Goal: Navigation & Orientation: Find specific page/section

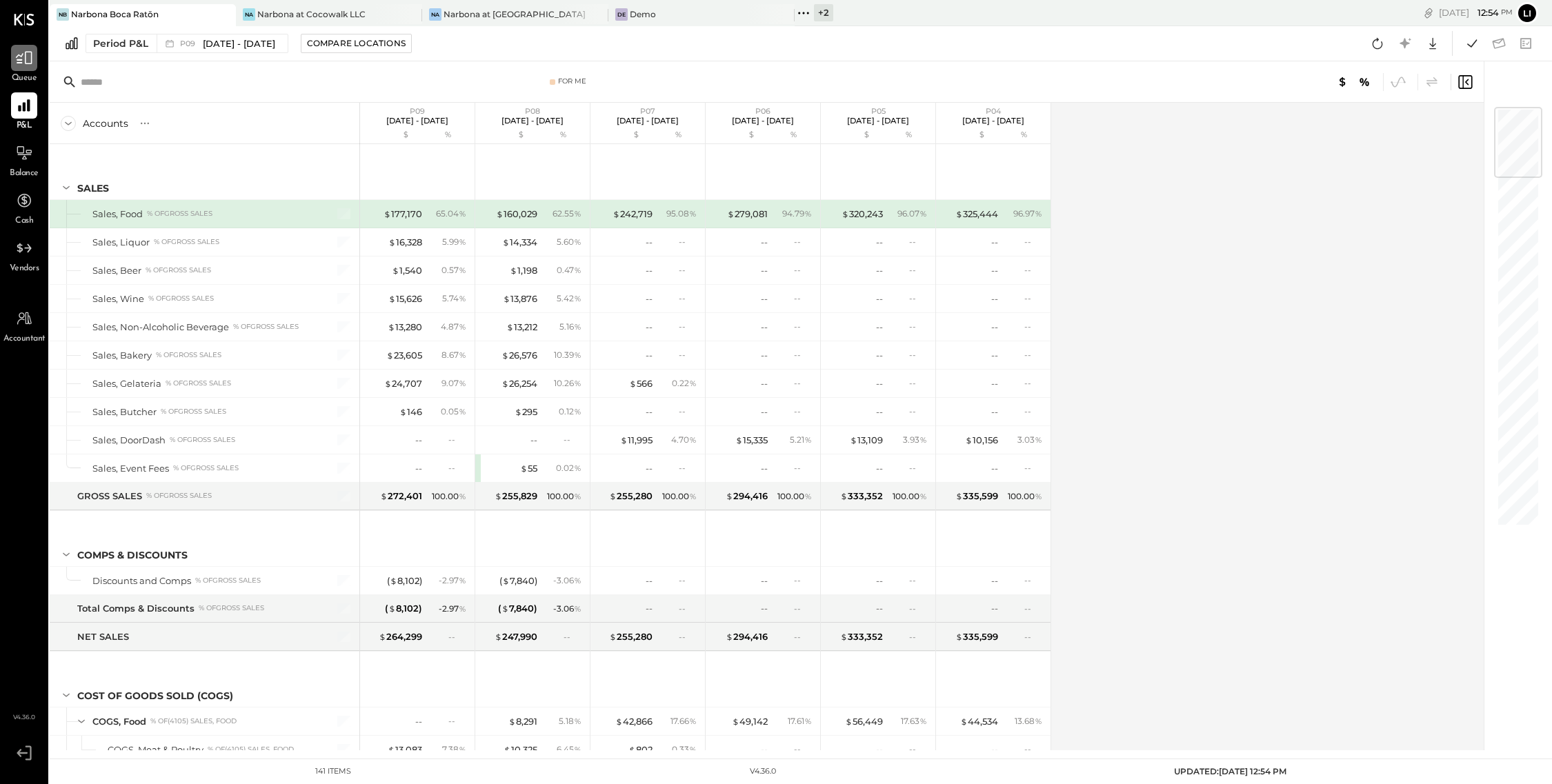
click at [23, 68] on div at bounding box center [24, 58] width 26 height 26
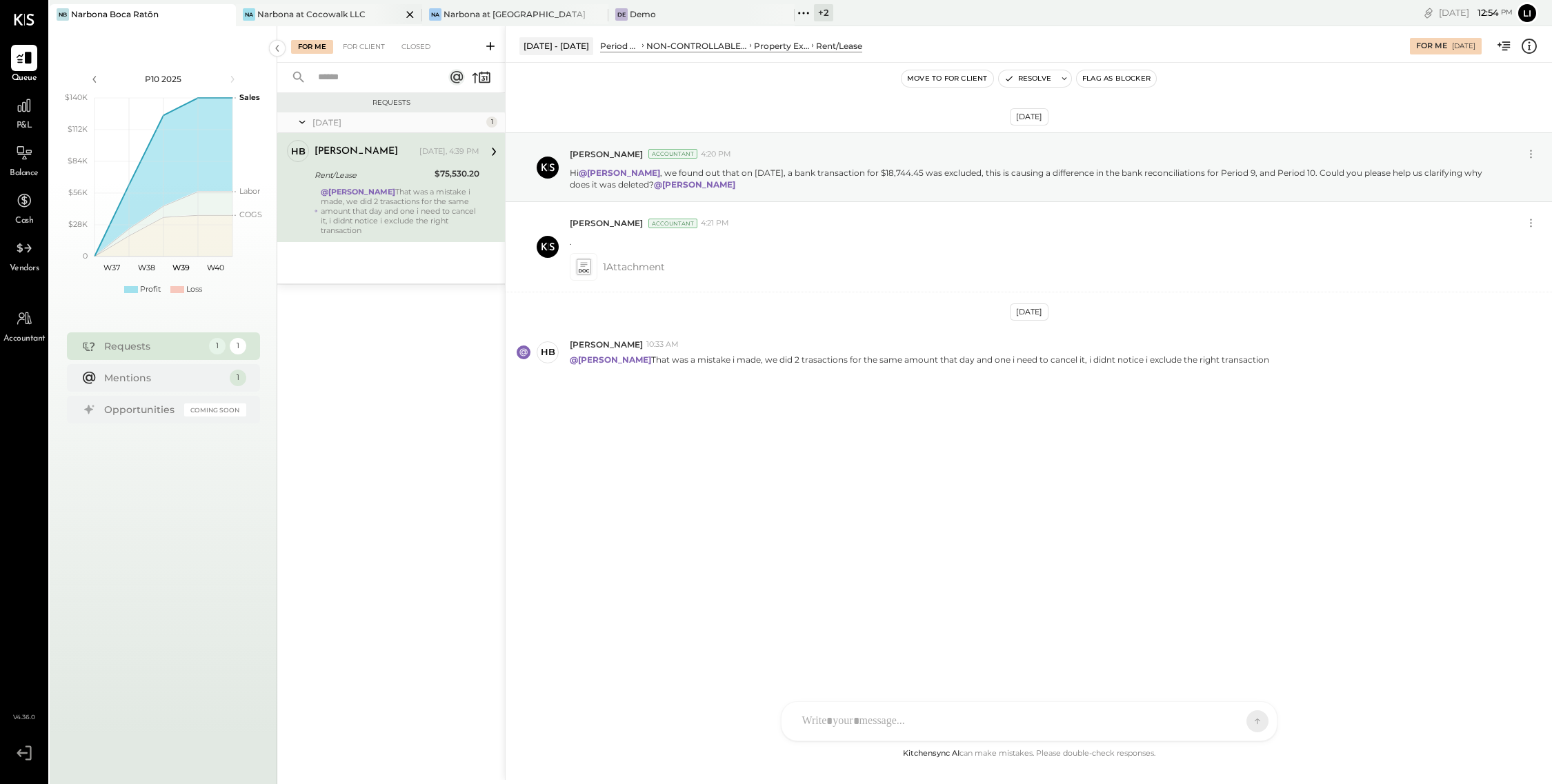
click at [295, 11] on div "Narbona at Cocowalk LLC" at bounding box center [311, 14] width 108 height 11
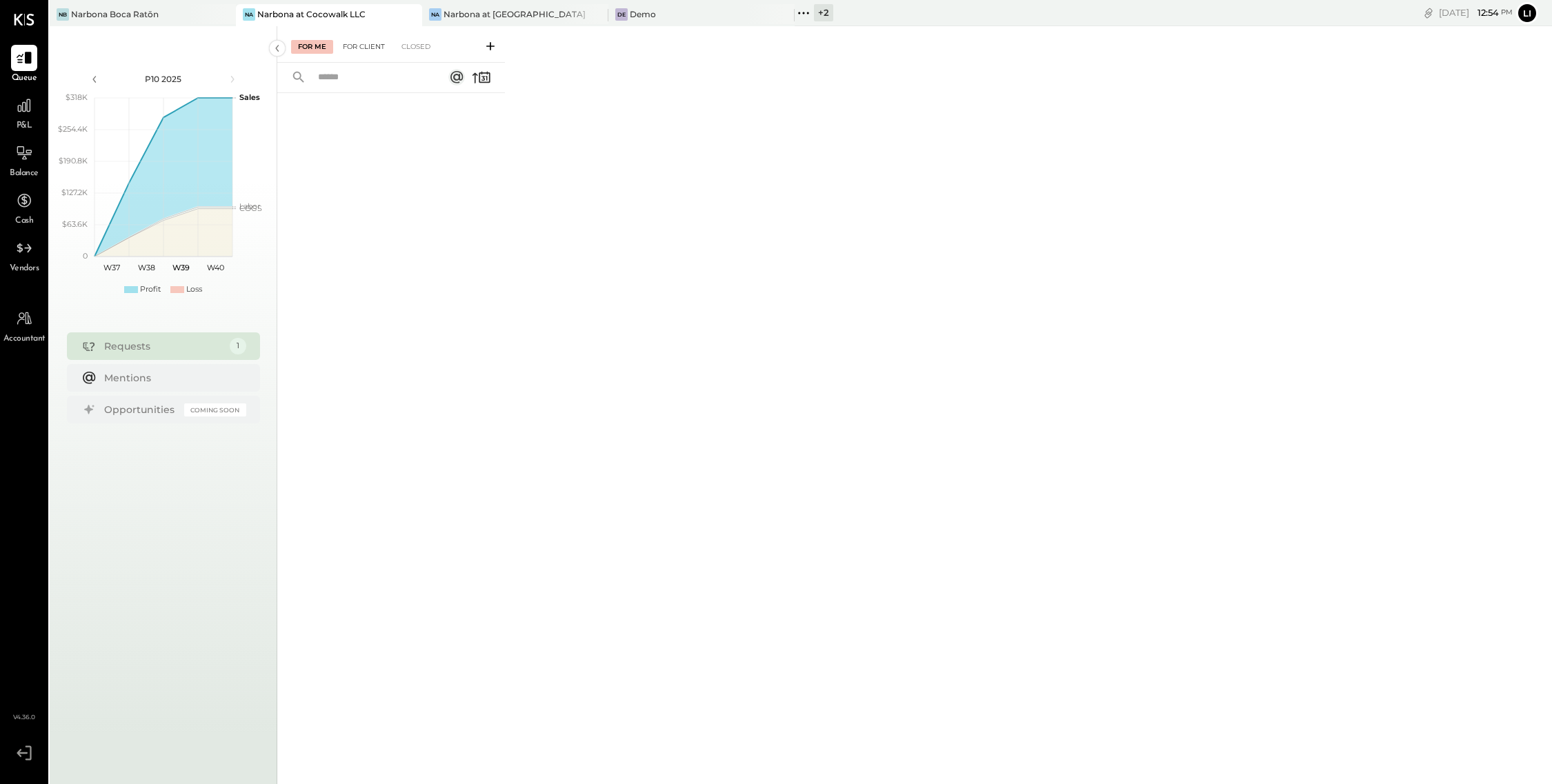
click at [353, 51] on div "For Client" at bounding box center [364, 47] width 56 height 14
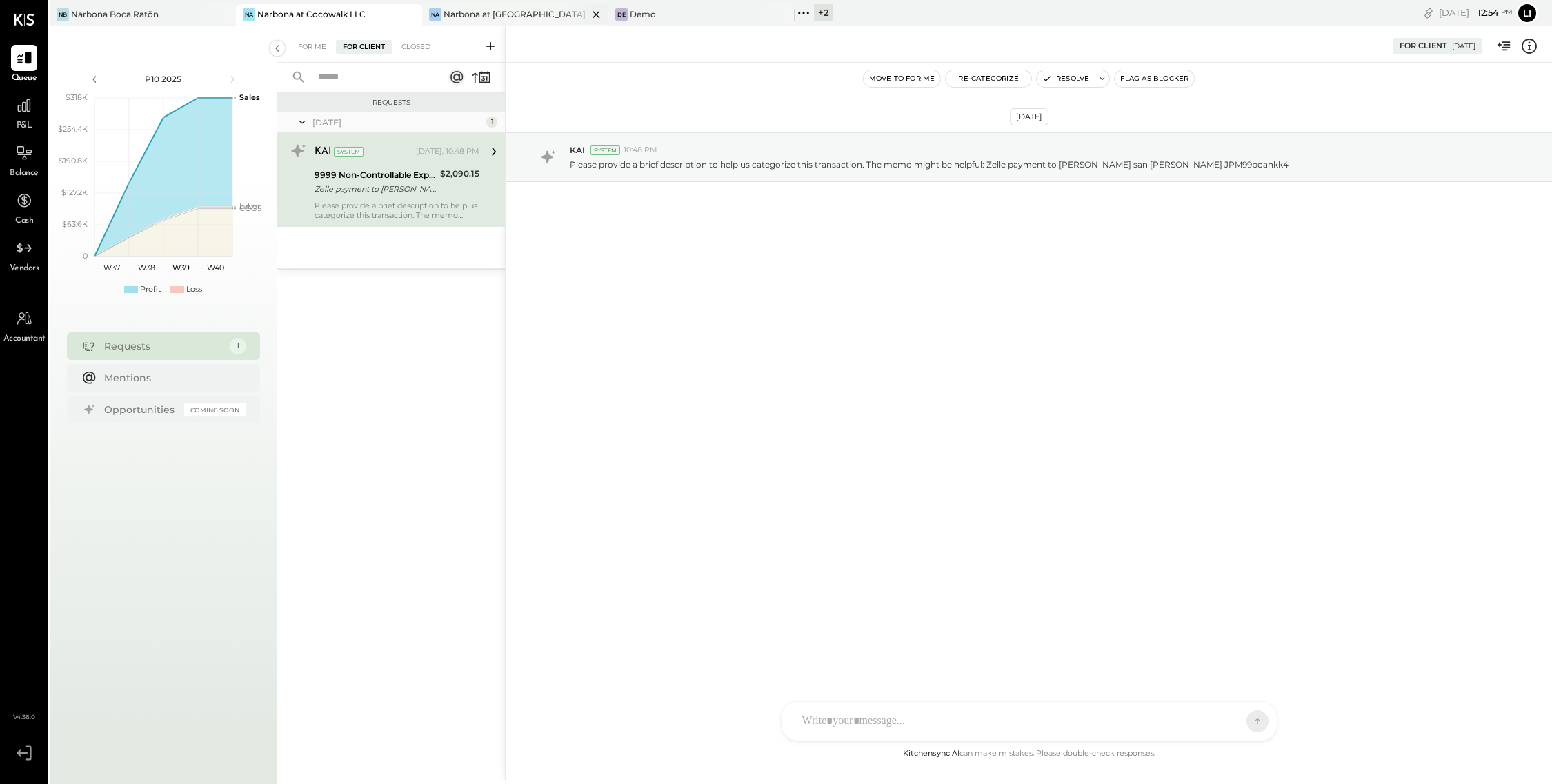
click at [473, 20] on div "Na Narbona at [GEOGRAPHIC_DATA] LLC" at bounding box center [505, 15] width 165 height 12
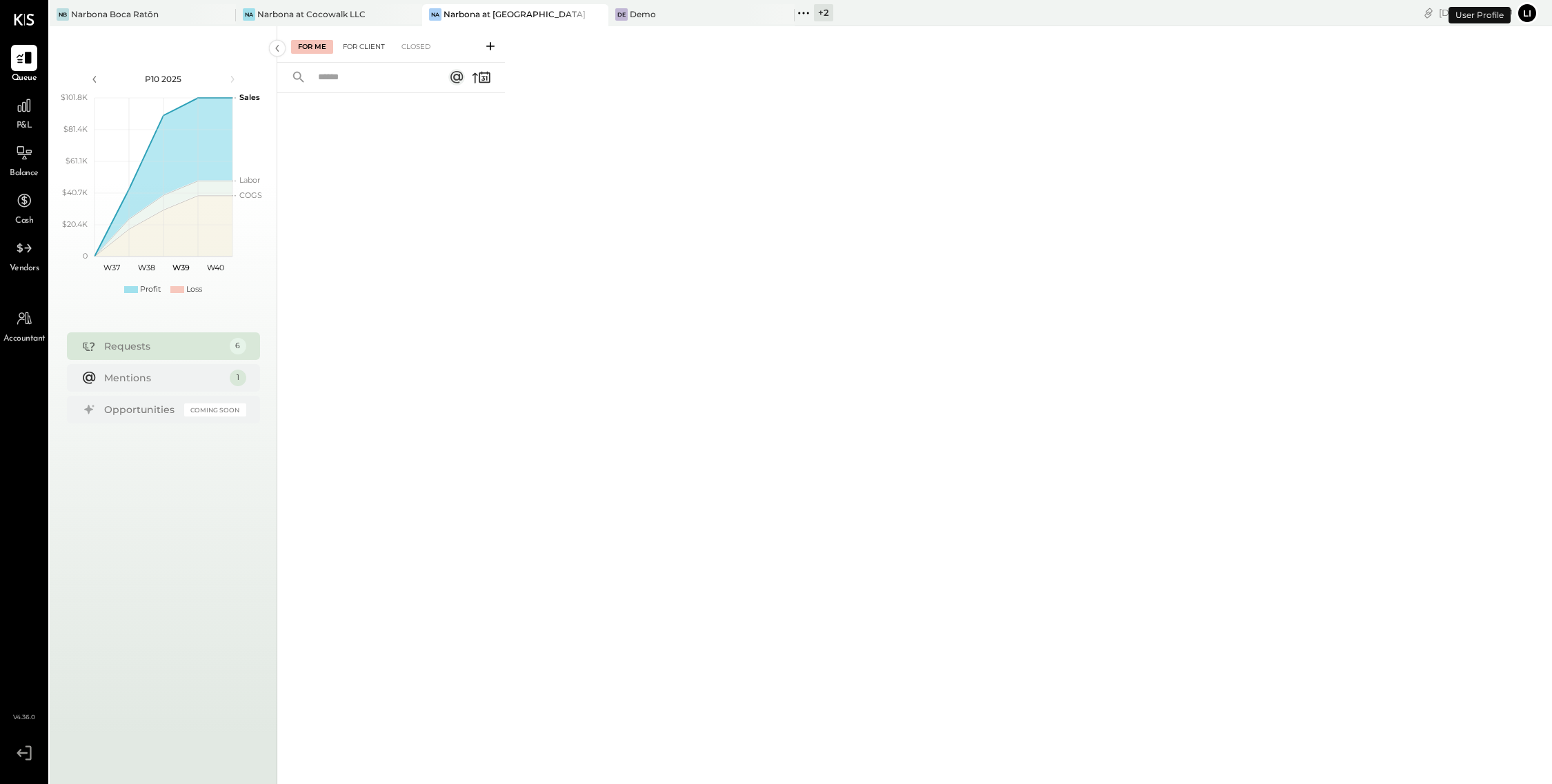
click at [364, 47] on div "For Client" at bounding box center [364, 47] width 56 height 14
